Goal: Communication & Community: Answer question/provide support

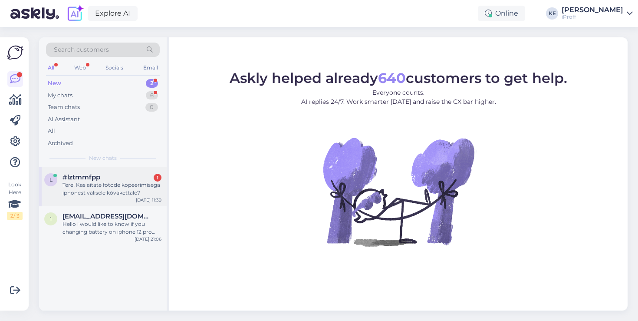
click at [134, 189] on div "Tere! Kas aitate fotode kopeerimisega iphonest välisele kõvakettale?" at bounding box center [112, 189] width 99 height 16
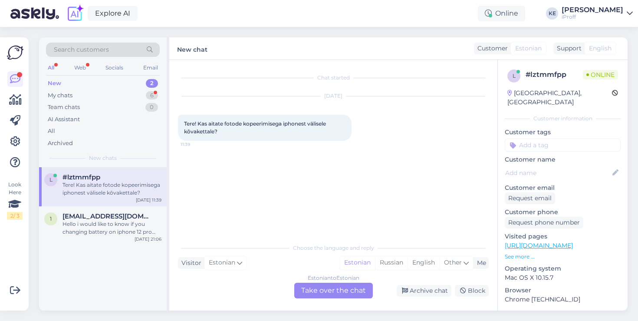
click at [342, 299] on div "Chat started [DATE] Tere! Kas aitate fotode kopeerimisega iphonest välisele kõv…" at bounding box center [333, 185] width 328 height 250
click at [345, 293] on div "Estonian to Estonian Take over the chat" at bounding box center [333, 291] width 79 height 16
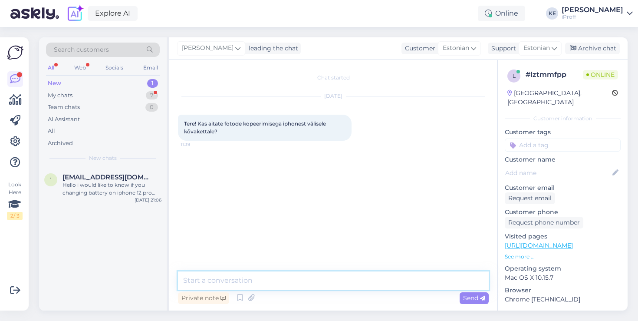
click at [327, 282] on textarea at bounding box center [333, 280] width 311 height 18
type textarea "Tervist!"
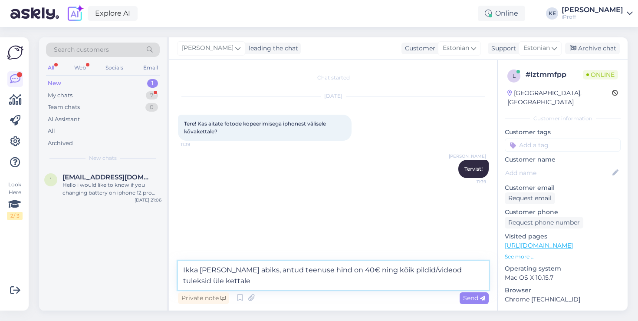
type textarea "Ikka [PERSON_NAME] abiks, antud teenuse hind on 40€ ning kõik pildid/videod tul…"
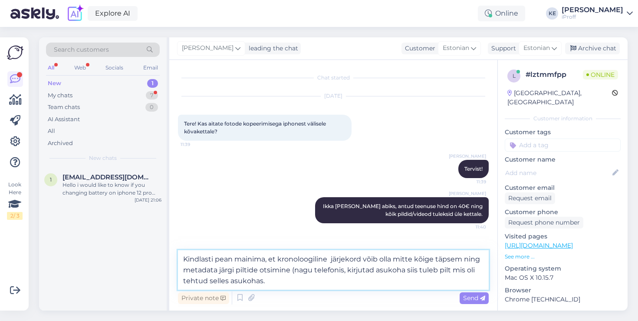
type textarea "Kindlasti pean mainima, et kronoloogiline järjekord võib olla mitte kõige täpse…"
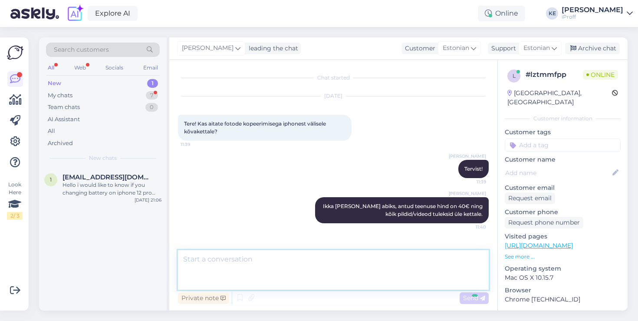
scroll to position [30, 0]
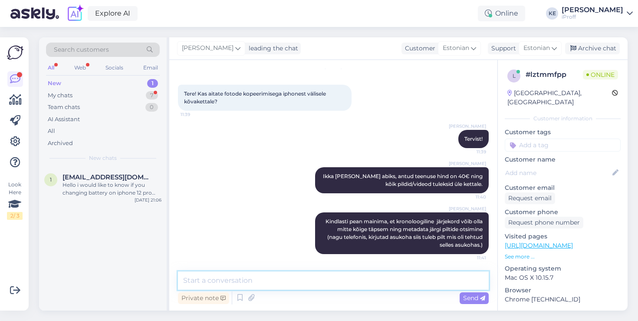
click at [361, 279] on textarea at bounding box center [333, 280] width 311 height 18
type textarea "Metadata järgi otsimine samuti ei toimi"
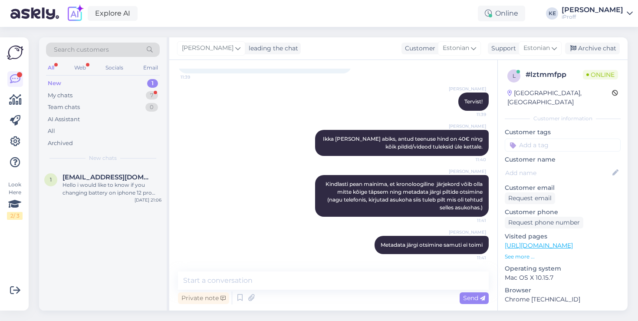
click at [143, 209] on div "1 [EMAIL_ADDRESS][DOMAIN_NAME] Hello i would like to know if you changing batte…" at bounding box center [103, 238] width 128 height 143
click at [143, 202] on div "[DATE] 21:06" at bounding box center [148, 200] width 27 height 7
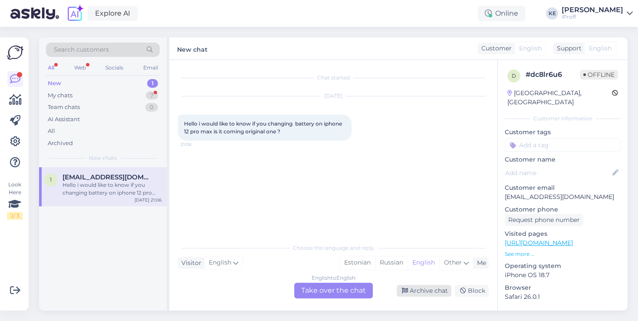
click at [413, 287] on div "Archive chat" at bounding box center [424, 291] width 55 height 12
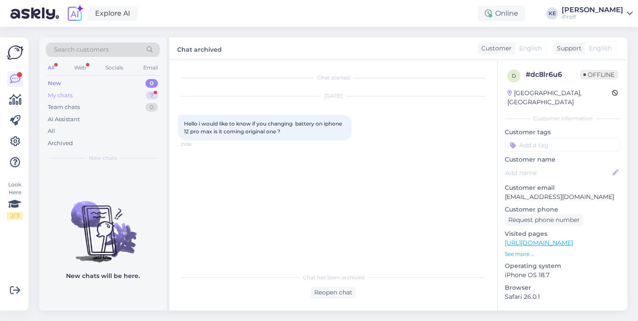
click at [122, 97] on div "My chats 7" at bounding box center [103, 95] width 114 height 12
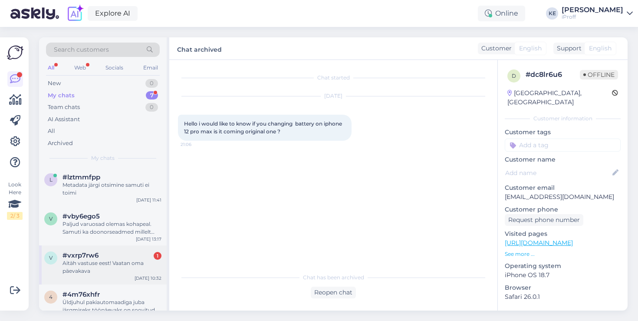
click at [125, 258] on div "#vxrp7rw6 1" at bounding box center [112, 255] width 99 height 8
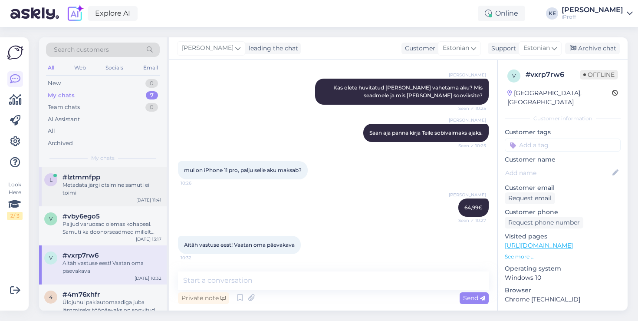
click at [129, 195] on div "Metadata järgi otsimine samuti ei toimi" at bounding box center [112, 189] width 99 height 16
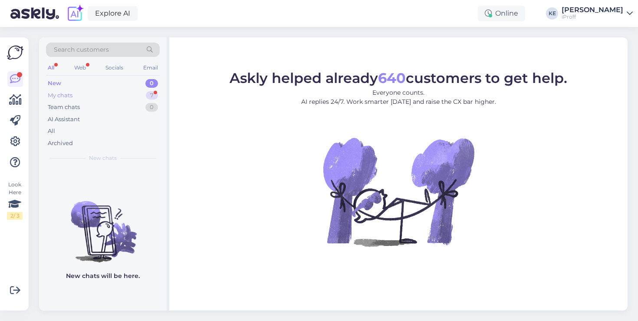
click at [123, 97] on div "My chats 7" at bounding box center [103, 95] width 114 height 12
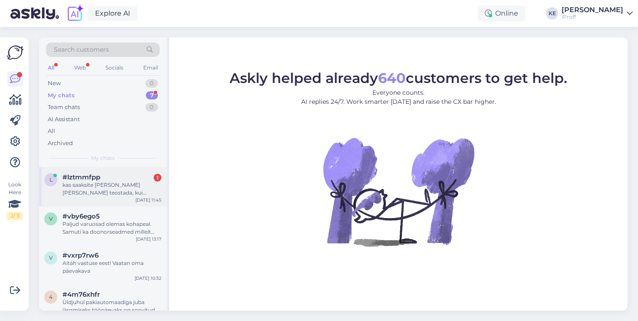
click at [121, 184] on div "kas saaksite täna ka selle teostada, kui tookisin nt tunni jooksul teile telefo…" at bounding box center [112, 189] width 99 height 16
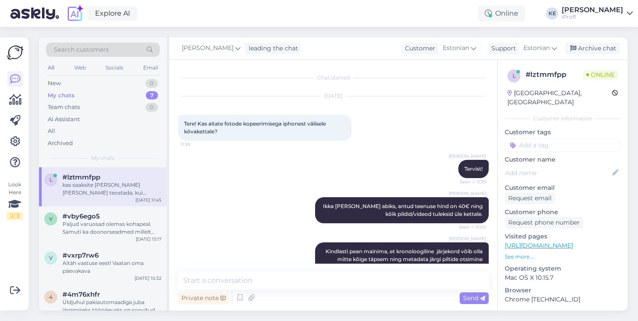
scroll to position [112, 0]
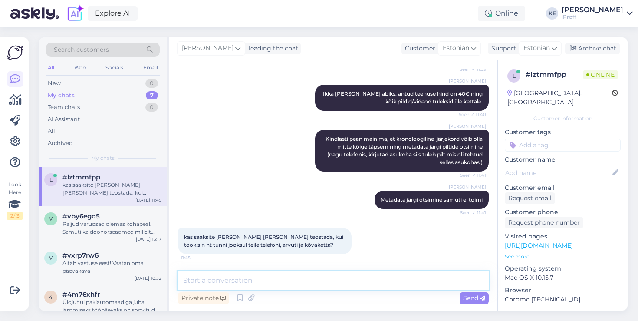
click at [318, 275] on textarea at bounding box center [333, 280] width 311 height 18
type textarea "VÕit"
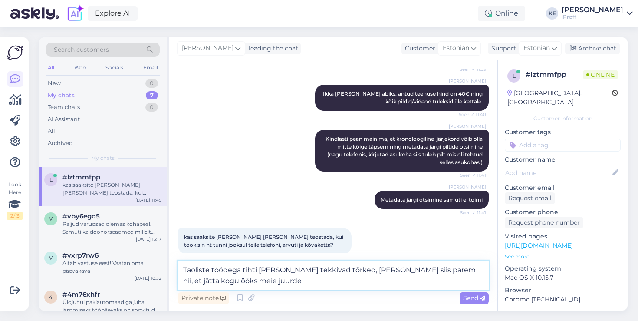
type textarea "Taoliste töödega tihti peale tekkivad tõrked, kui tuua siis parem nii, et jätta…"
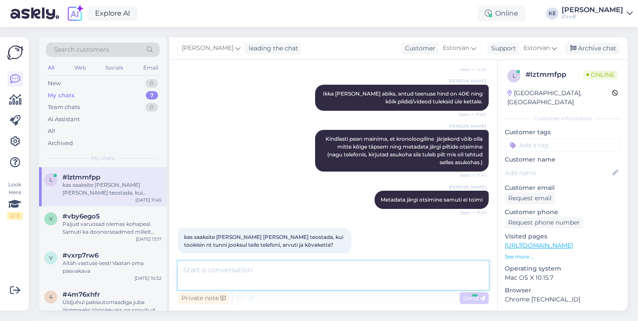
scroll to position [158, 0]
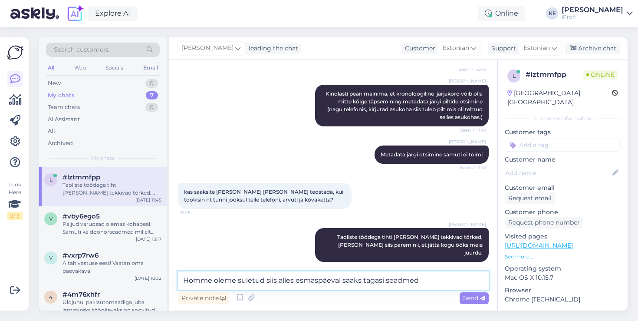
type textarea "Homme oleme suletud siis alles esmaspäeval saaks tagasi seadmed."
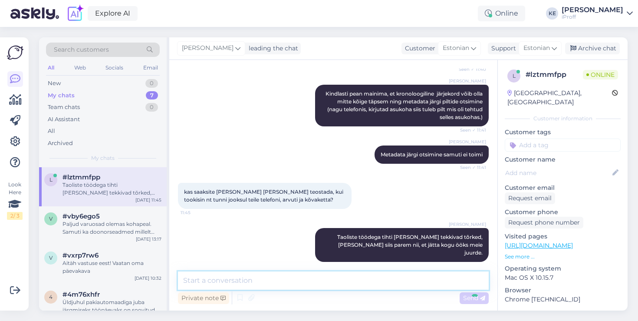
scroll to position [203, 0]
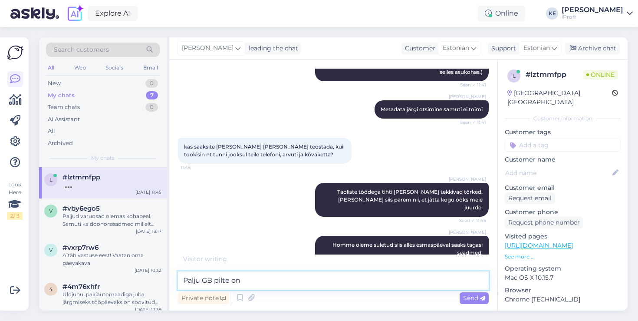
type textarea "Palju GB pilte on?"
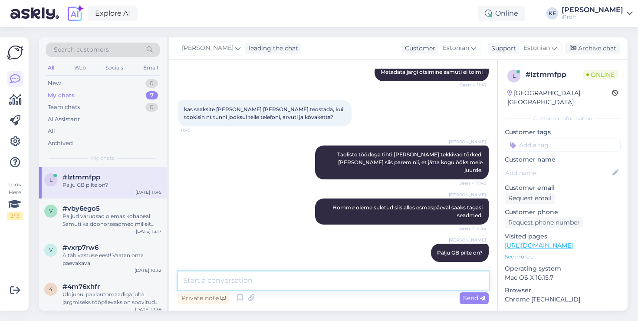
scroll to position [277, 0]
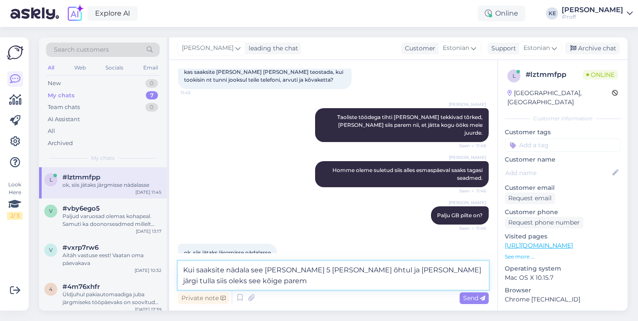
type textarea "Kui saaksite nädala see äkki kell 5 tuua õhtul ja jommikul järgi tulla siis ole…"
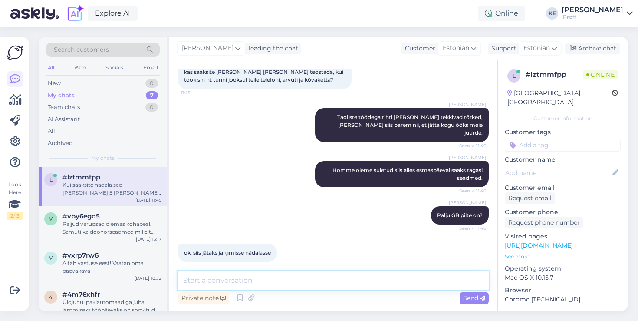
scroll to position [323, 0]
